Goal: Navigation & Orientation: Find specific page/section

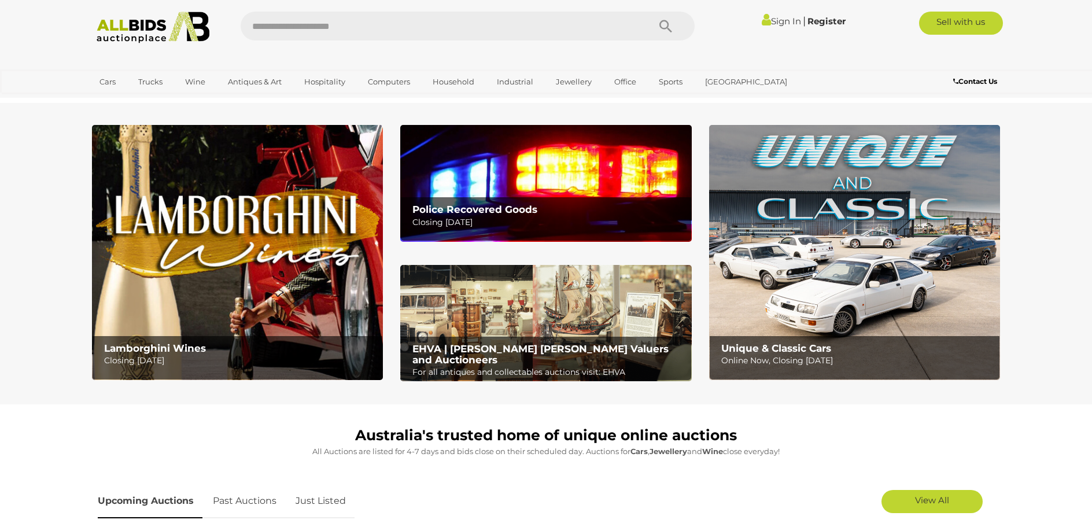
click at [866, 229] on img at bounding box center [854, 252] width 291 height 255
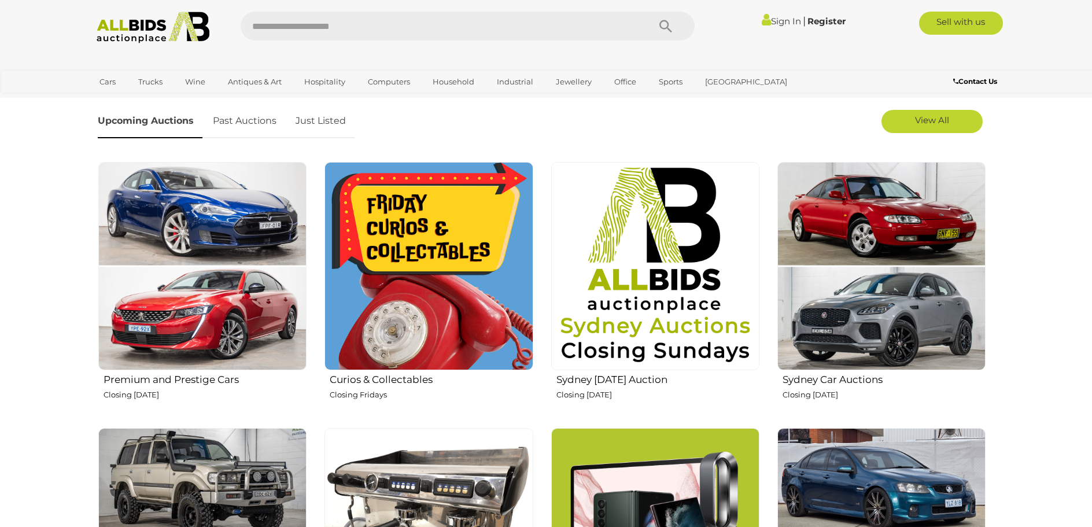
scroll to position [347, 0]
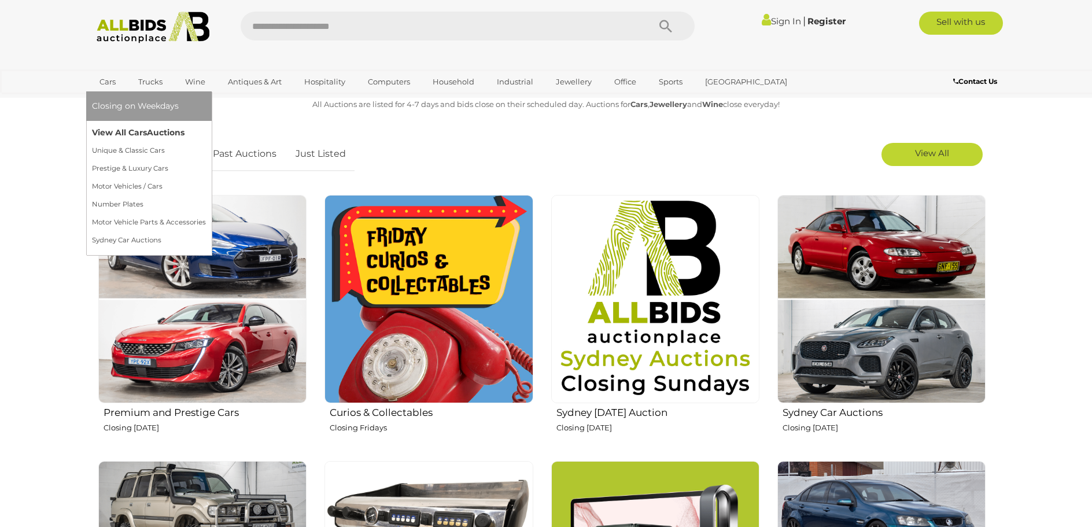
click at [106, 131] on link "View All Cars Auctions" at bounding box center [149, 133] width 114 height 18
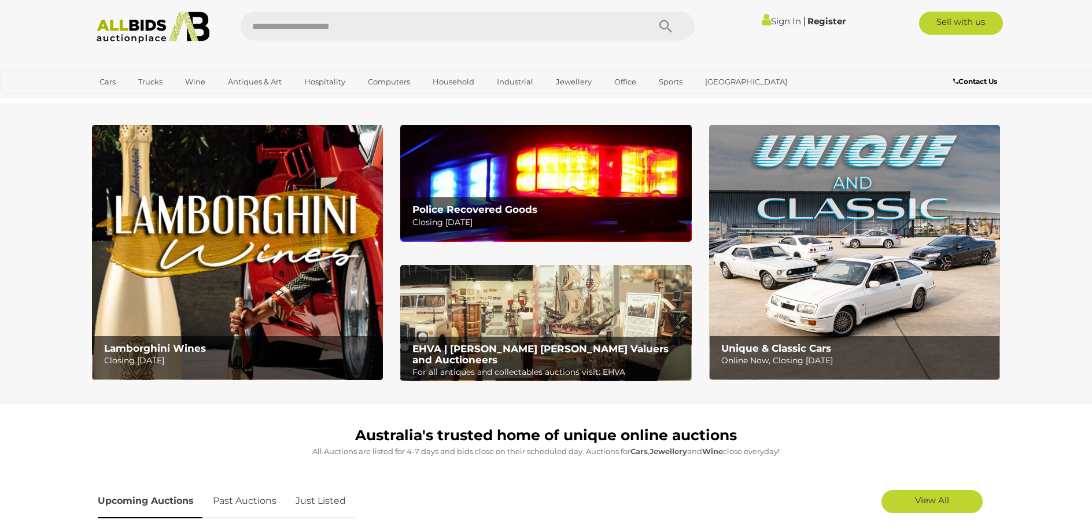
scroll to position [347, 0]
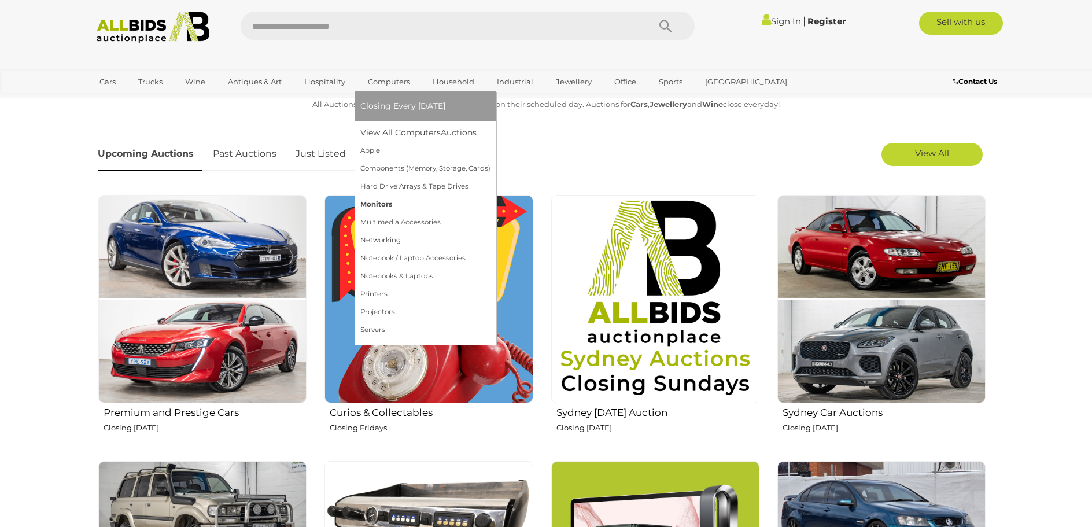
click at [367, 202] on link "Monitors" at bounding box center [425, 205] width 130 height 18
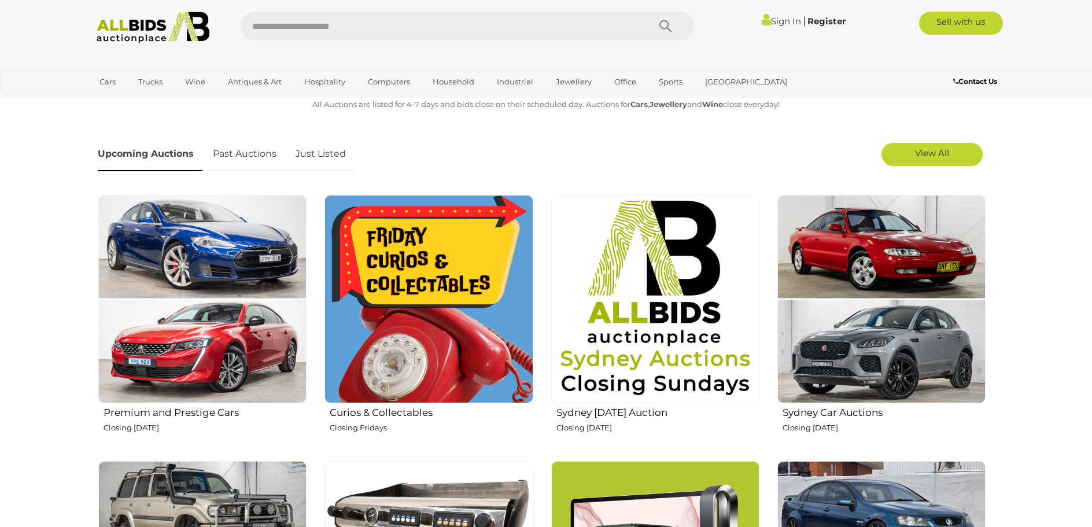
scroll to position [347, 0]
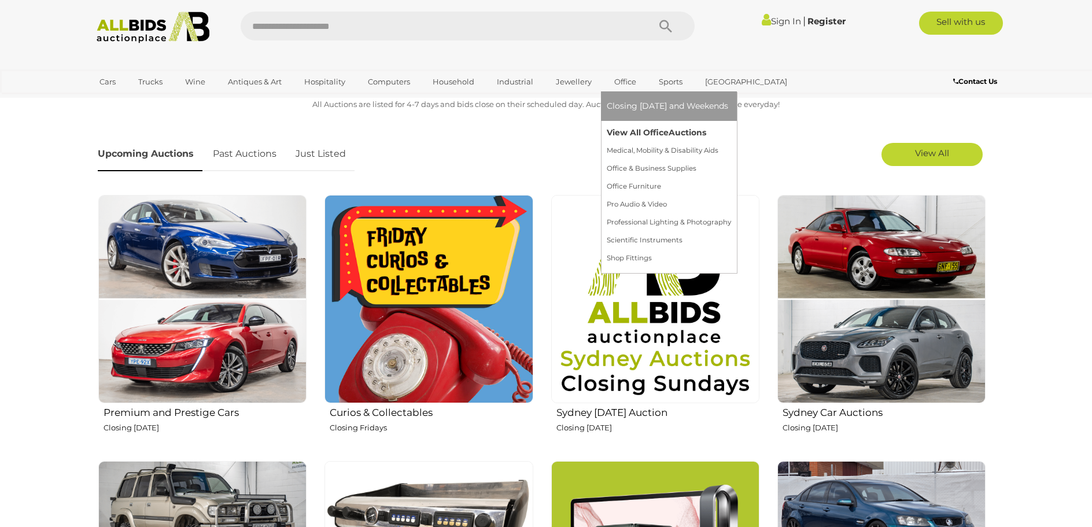
click at [622, 135] on link "View All Office Auctions" at bounding box center [669, 133] width 124 height 18
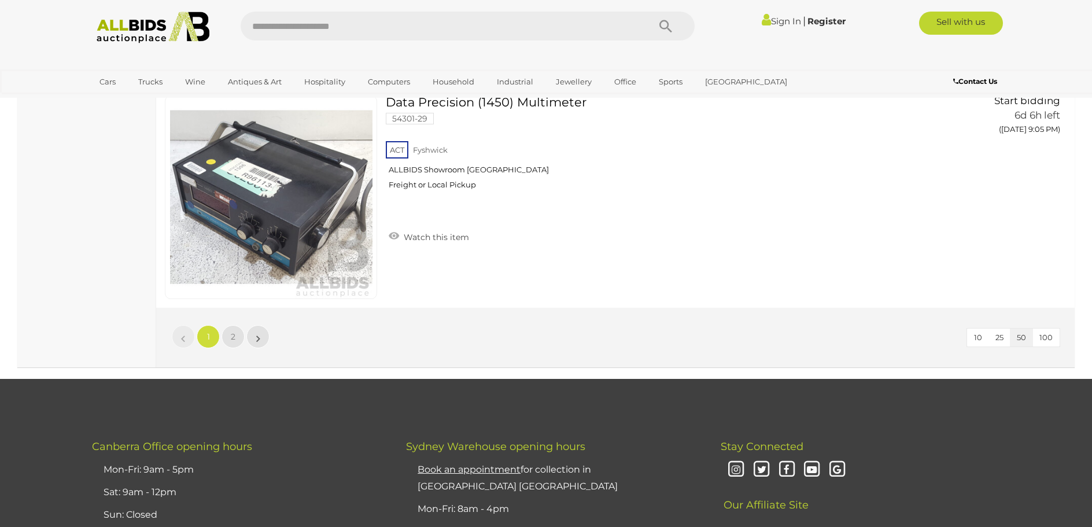
scroll to position [11121, 0]
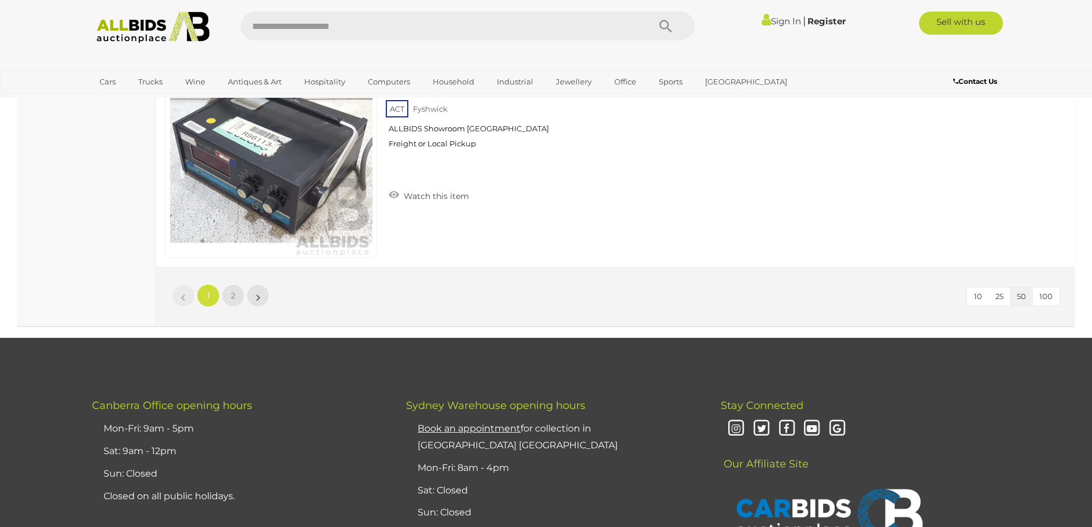
click at [257, 289] on li "»" at bounding box center [258, 295] width 23 height 23
click at [254, 293] on link "»" at bounding box center [257, 295] width 23 height 23
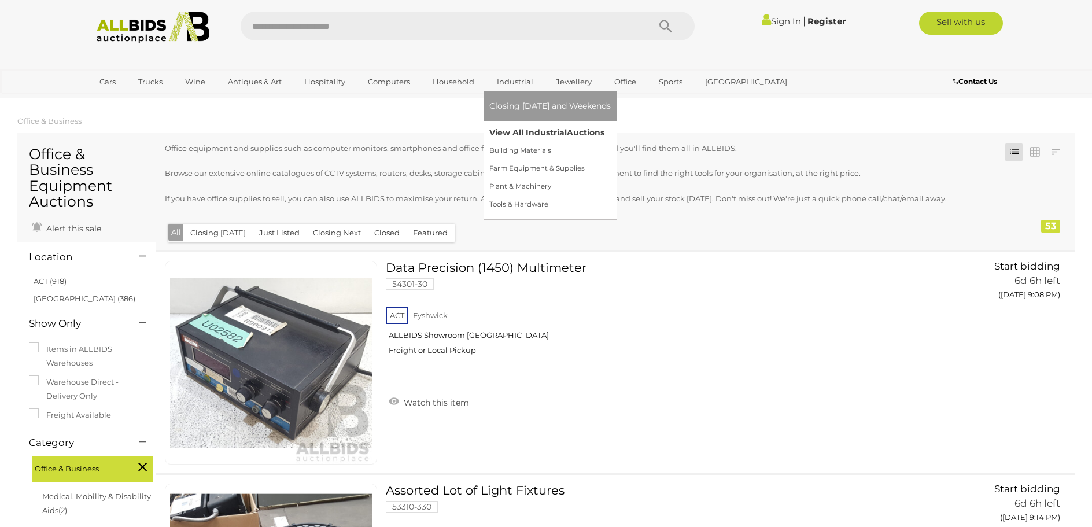
click at [511, 132] on link "View All Industrial Auctions" at bounding box center [549, 133] width 121 height 18
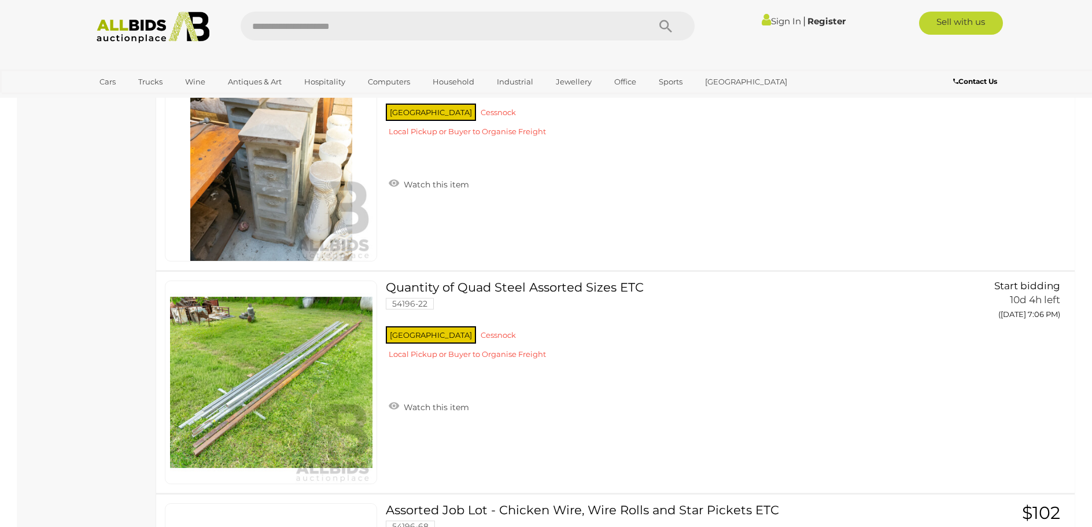
scroll to position [9404, 0]
